Goal: Task Accomplishment & Management: Complete application form

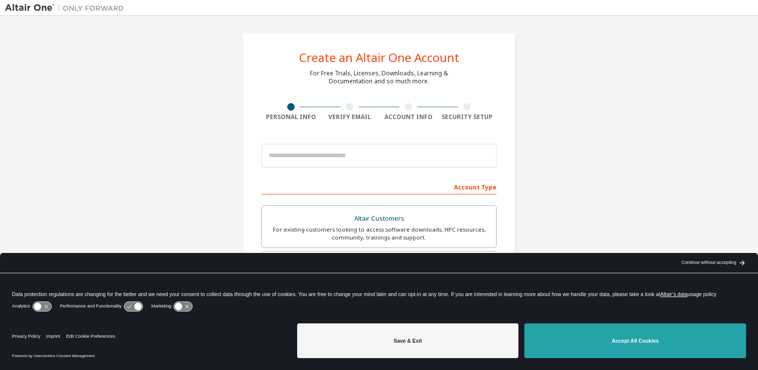
click at [671, 344] on button "Accept All Cookies" at bounding box center [635, 340] width 222 height 35
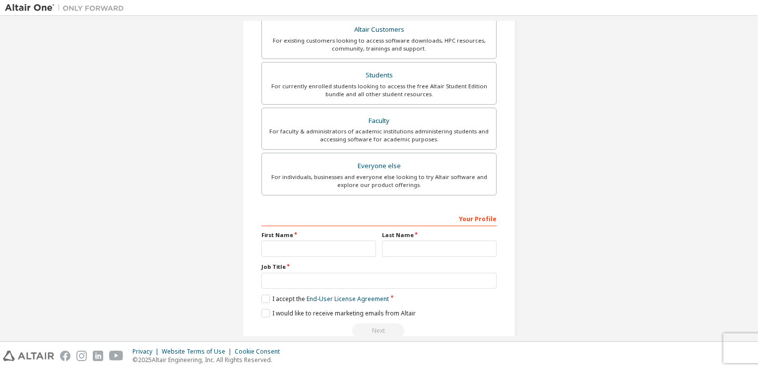
scroll to position [207, 0]
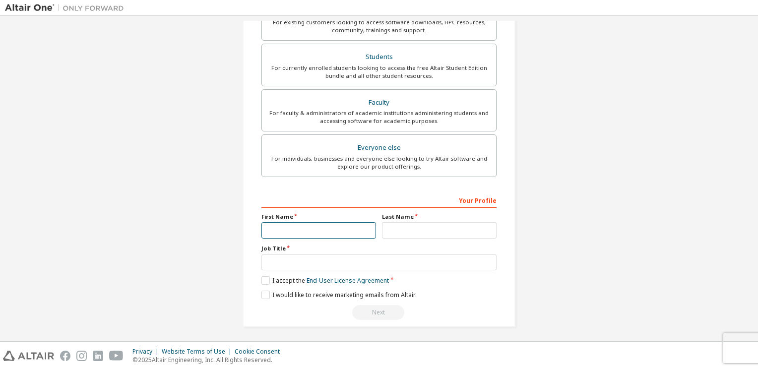
click at [296, 231] on input "text" at bounding box center [318, 230] width 115 height 16
click at [427, 231] on input "text" at bounding box center [439, 230] width 115 height 16
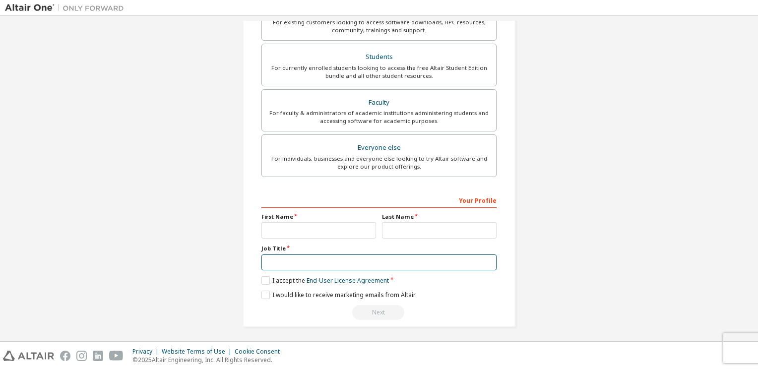
click at [279, 263] on input "text" at bounding box center [378, 263] width 235 height 16
click at [621, 213] on div "Create an Altair One Account For Free Trials, Licenses, Downloads, Learning & D…" at bounding box center [379, 75] width 748 height 525
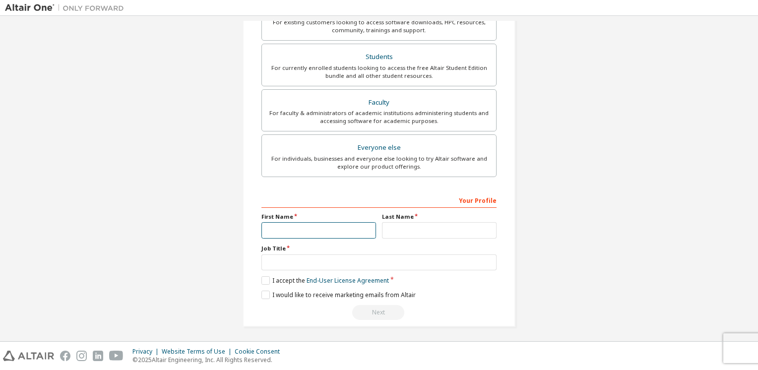
click at [296, 228] on input "text" at bounding box center [318, 230] width 115 height 16
type input "********"
type input "**********"
type input "******"
type input "*********"
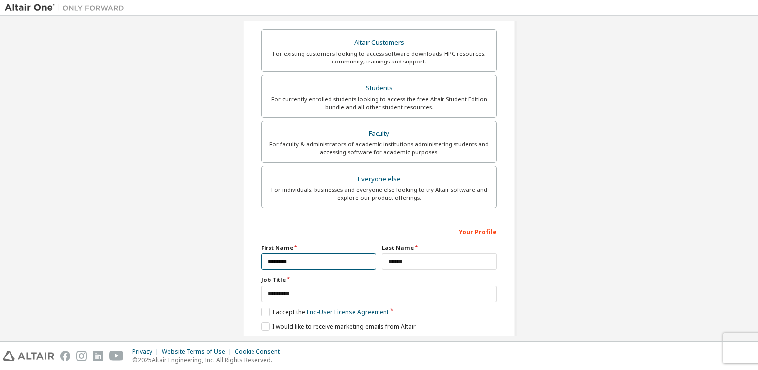
scroll to position [238, 0]
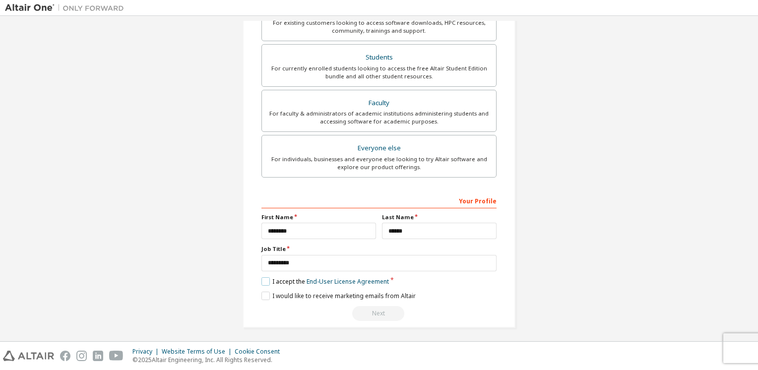
click at [264, 278] on label "I accept the End-User License Agreement" at bounding box center [325, 281] width 128 height 8
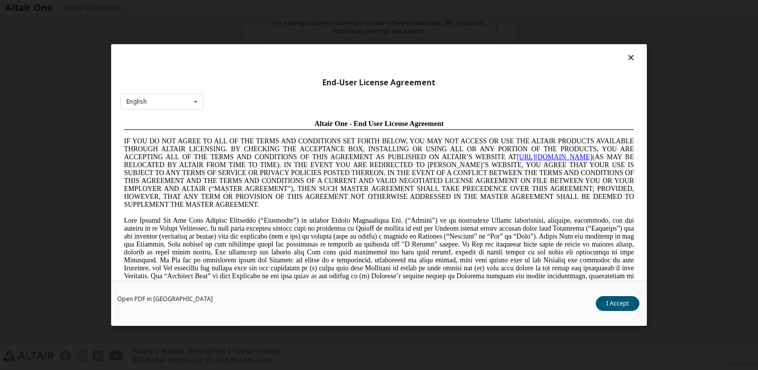
scroll to position [0, 0]
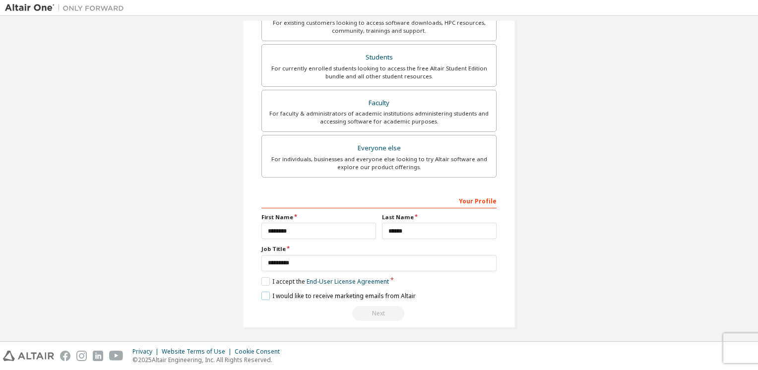
click at [263, 297] on label "I would like to receive marketing emails from Altair" at bounding box center [338, 296] width 154 height 8
click at [261, 293] on label "I would like to receive marketing emails from Altair" at bounding box center [338, 296] width 154 height 8
click at [367, 310] on div "Next" at bounding box center [378, 313] width 235 height 15
click at [367, 311] on div "Next" at bounding box center [378, 313] width 235 height 15
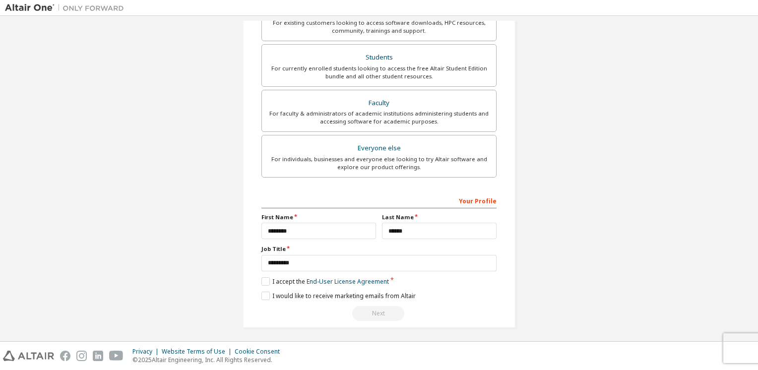
click at [367, 311] on div "Next" at bounding box center [378, 313] width 235 height 15
click at [366, 311] on div "Next" at bounding box center [378, 313] width 235 height 15
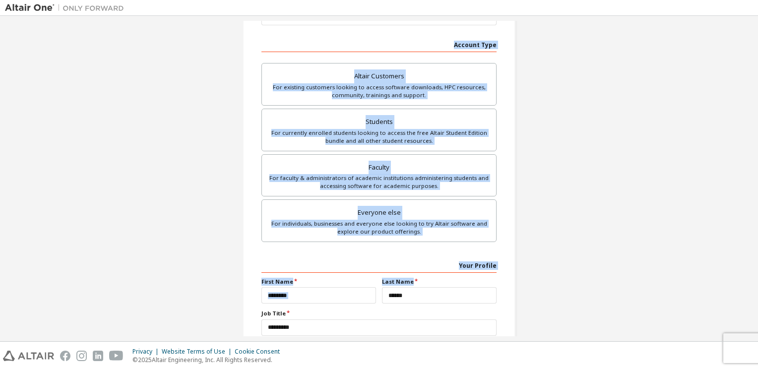
scroll to position [41, 0]
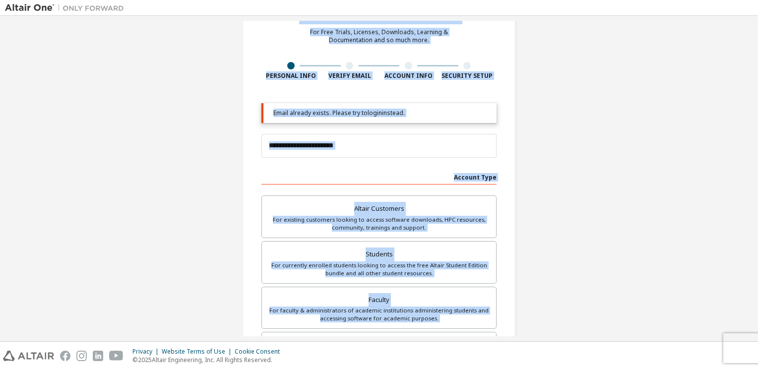
drag, startPoint x: 752, startPoint y: 193, endPoint x: 752, endPoint y: 8, distance: 185.1
click at [752, 8] on div "**********" at bounding box center [379, 185] width 758 height 370
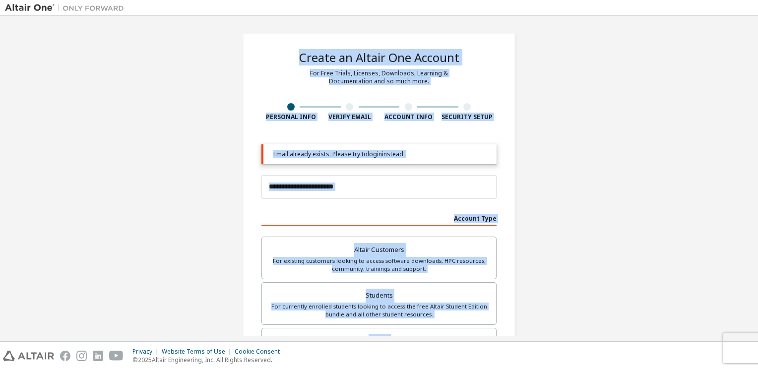
click at [487, 75] on div "**********" at bounding box center [379, 299] width 273 height 533
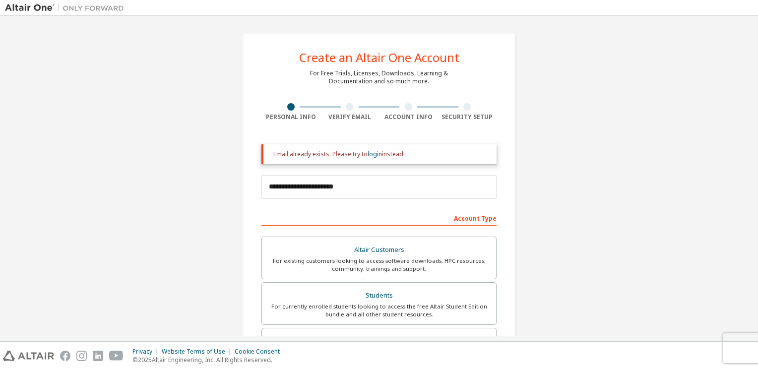
click at [347, 107] on div at bounding box center [349, 106] width 7 height 7
click at [407, 107] on div at bounding box center [408, 106] width 7 height 7
drag, startPoint x: 407, startPoint y: 107, endPoint x: 414, endPoint y: 107, distance: 6.9
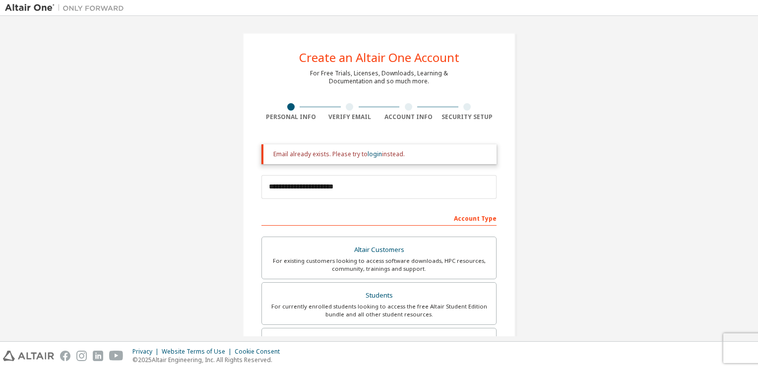
click at [408, 107] on div at bounding box center [408, 106] width 7 height 7
click at [466, 107] on div at bounding box center [466, 106] width 7 height 7
click at [329, 154] on div "Email already exists. Please try to login instead." at bounding box center [380, 154] width 215 height 8
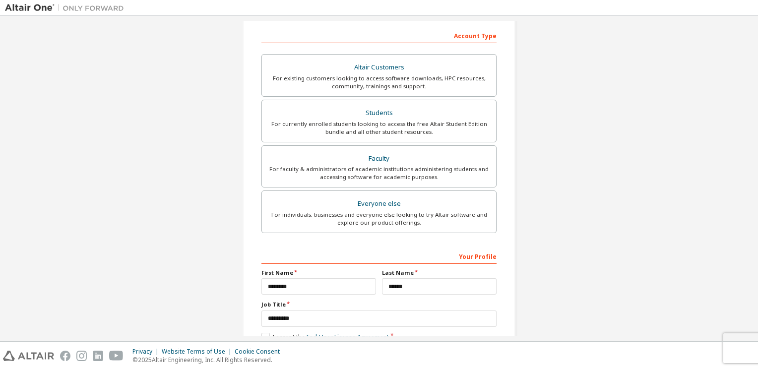
scroll to position [239, 0]
